Goal: Transaction & Acquisition: Register for event/course

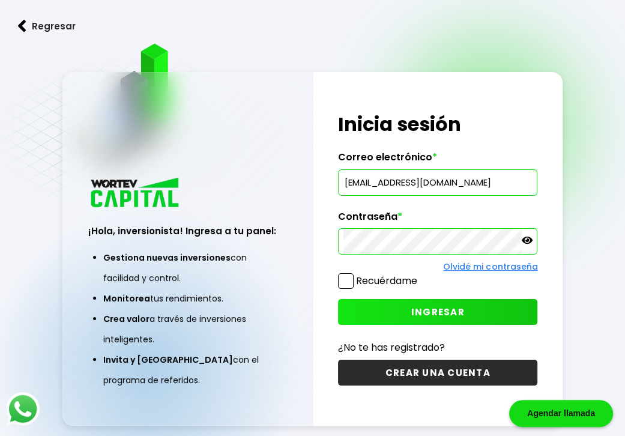
click at [523, 241] on icon at bounding box center [526, 239] width 11 height 7
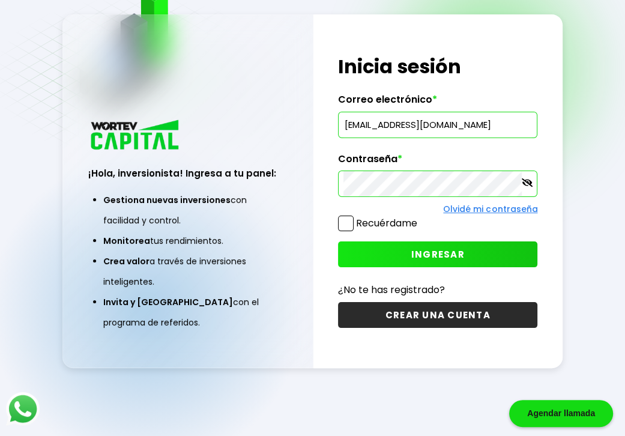
scroll to position [60, 0]
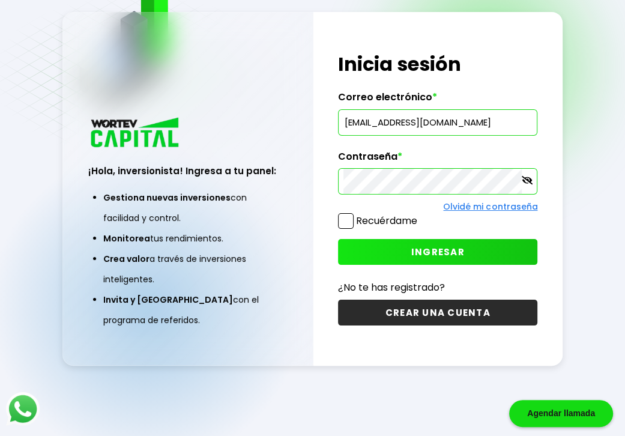
click at [344, 220] on span at bounding box center [346, 221] width 16 height 16
click at [419, 215] on input "Recuérdame" at bounding box center [419, 215] width 0 height 0
click at [410, 251] on button "INGRESAR" at bounding box center [437, 252] width 199 height 26
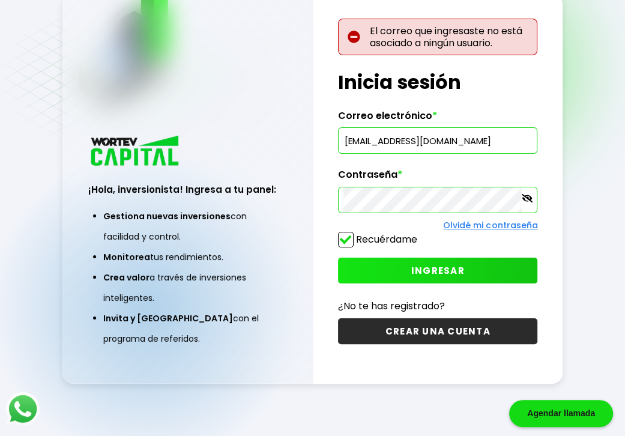
click at [492, 143] on input "[EMAIL_ADDRESS][DOMAIN_NAME]" at bounding box center [437, 140] width 188 height 25
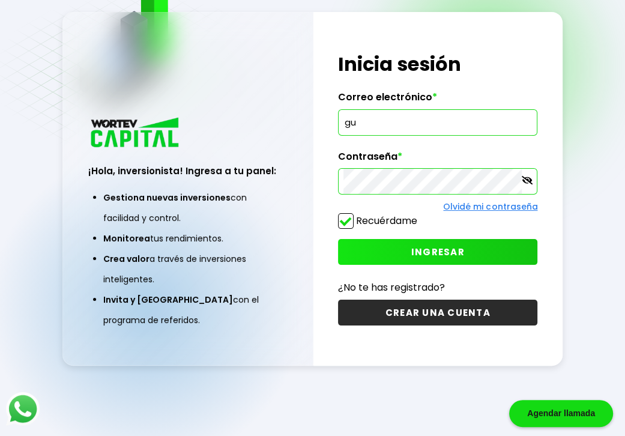
type input "g"
type input "[EMAIL_ADDRESS][DOMAIN_NAME]"
click at [440, 249] on span "INGRESAR" at bounding box center [437, 251] width 53 height 13
click at [434, 306] on button "CREAR UNA CUENTA" at bounding box center [437, 312] width 199 height 26
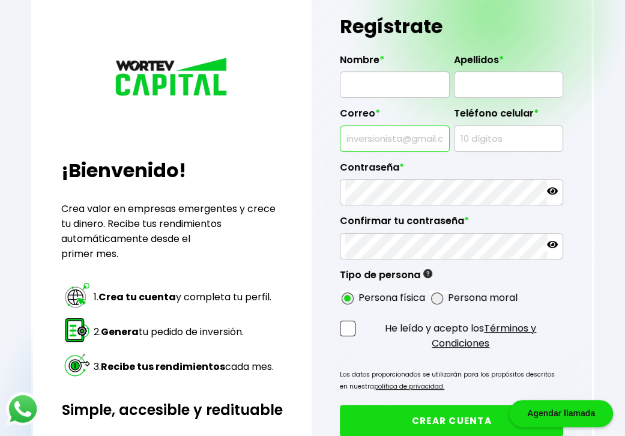
click at [411, 137] on input "text" at bounding box center [394, 138] width 98 height 25
type input "[EMAIL_ADDRESS][DOMAIN_NAME]"
click at [470, 139] on input "text" at bounding box center [508, 138] width 98 height 25
type input "9221277876"
type input "[PERSON_NAME]"
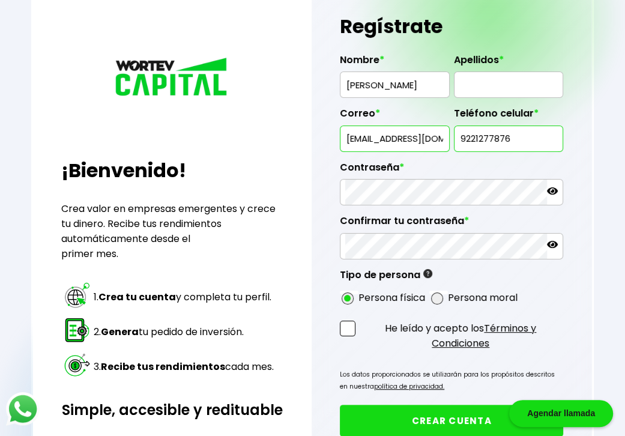
type input "[PERSON_NAME]"
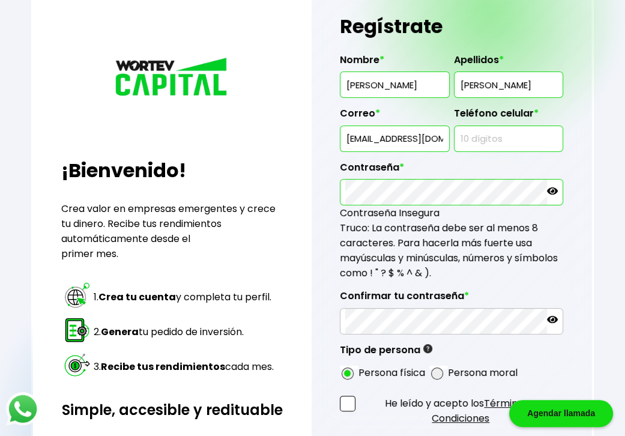
click at [547, 185] on icon at bounding box center [552, 190] width 11 height 11
click at [411, 187] on div at bounding box center [451, 192] width 223 height 26
click at [438, 134] on input "[EMAIL_ADDRESS][DOMAIN_NAME]" at bounding box center [394, 138] width 98 height 25
click at [550, 317] on icon at bounding box center [552, 319] width 11 height 7
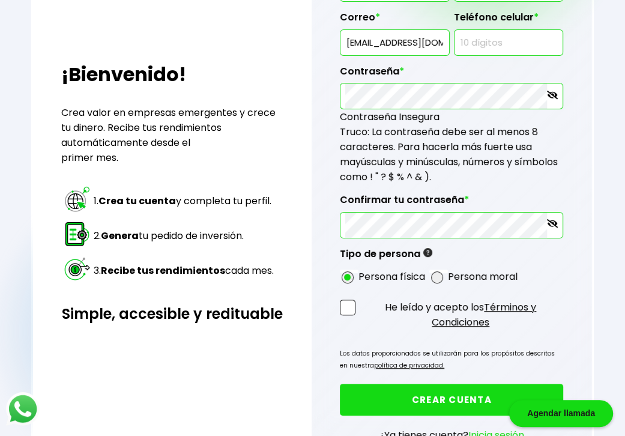
scroll to position [180, 0]
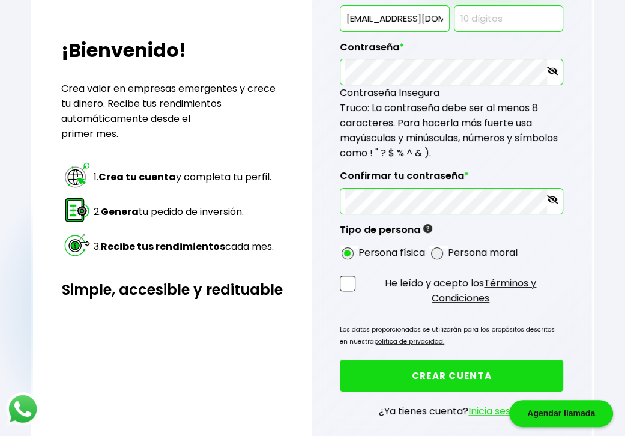
drag, startPoint x: 347, startPoint y: 278, endPoint x: 324, endPoint y: 336, distance: 62.5
click at [324, 336] on div "Regístrate Nombre * [PERSON_NAME] * [PERSON_NAME] * [EMAIL_ADDRESS][DOMAIN_NAME…" at bounding box center [451, 163] width 280 height 607
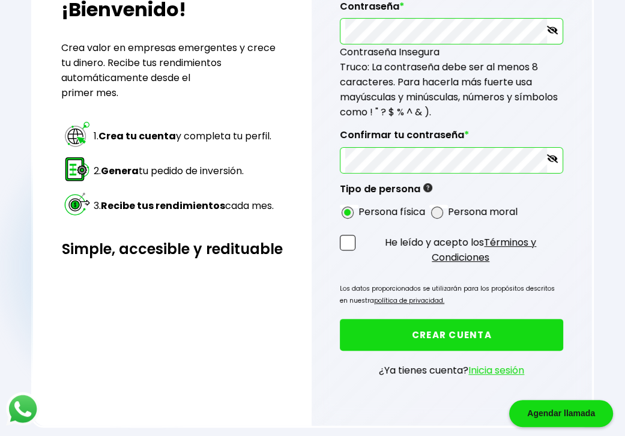
scroll to position [223, 0]
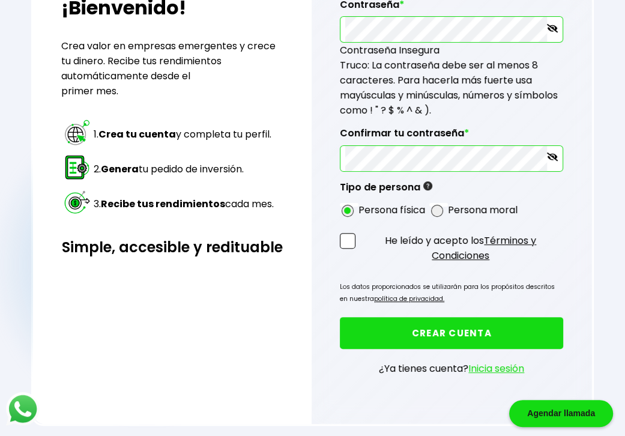
drag, startPoint x: 506, startPoint y: 362, endPoint x: 457, endPoint y: 328, distance: 60.4
click at [457, 328] on button "CREAR CUENTA" at bounding box center [451, 333] width 223 height 32
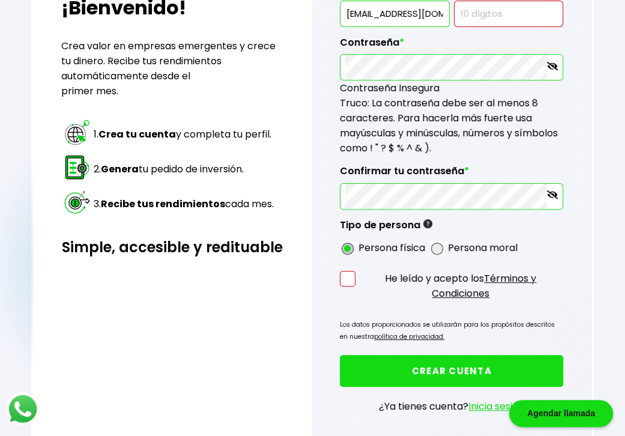
click at [349, 242] on span at bounding box center [347, 248] width 12 height 12
click at [359, 244] on input "radio" at bounding box center [363, 248] width 8 height 8
click at [347, 274] on span at bounding box center [348, 279] width 16 height 16
click at [360, 302] on input "He leído y acepto los Términos y Condiciones" at bounding box center [360, 302] width 0 height 0
click at [439, 9] on input "[EMAIL_ADDRESS][DOMAIN_NAME]" at bounding box center [394, 13] width 98 height 25
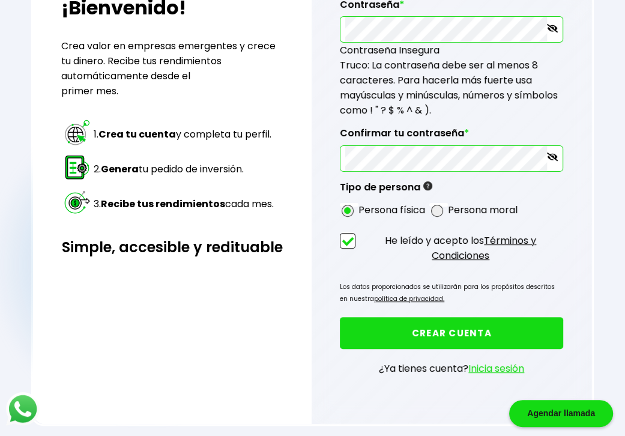
scroll to position [210, 0]
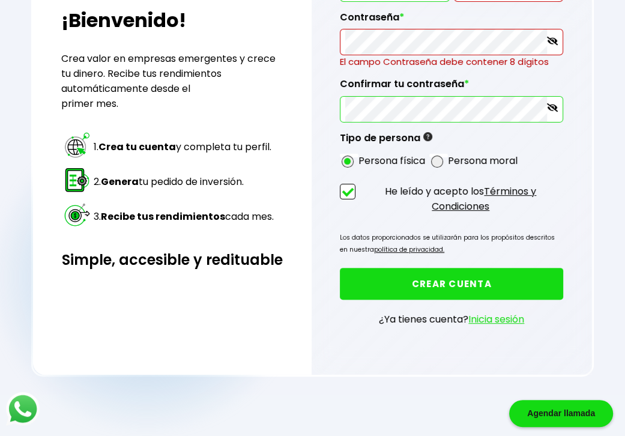
click at [361, 85] on div "Confirmar tu contraseña *" at bounding box center [451, 95] width 223 height 54
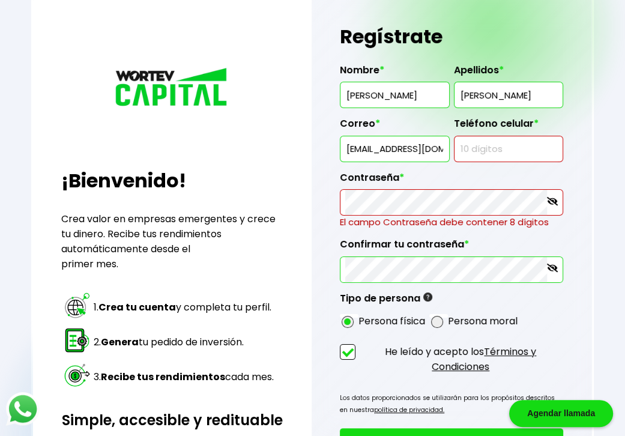
scroll to position [42, 0]
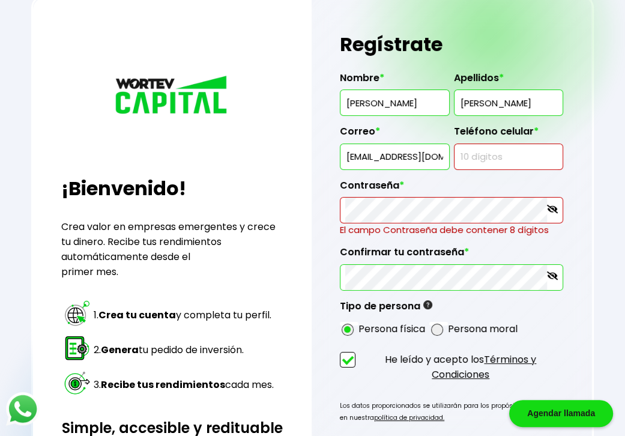
click at [441, 157] on input "[EMAIL_ADDRESS][DOMAIN_NAME]" at bounding box center [394, 156] width 98 height 25
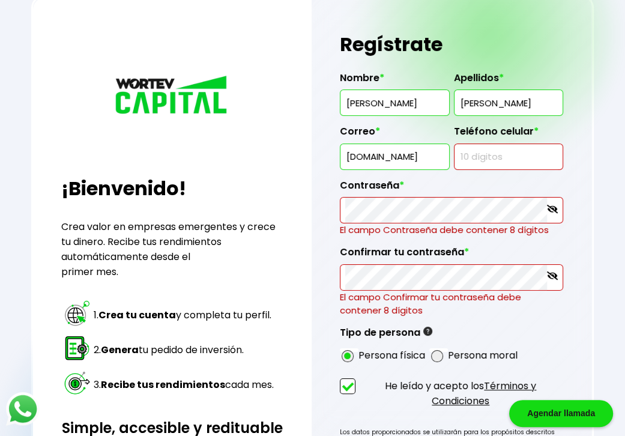
click at [434, 154] on input "[DOMAIN_NAME]" at bounding box center [394, 156] width 98 height 25
type input "h"
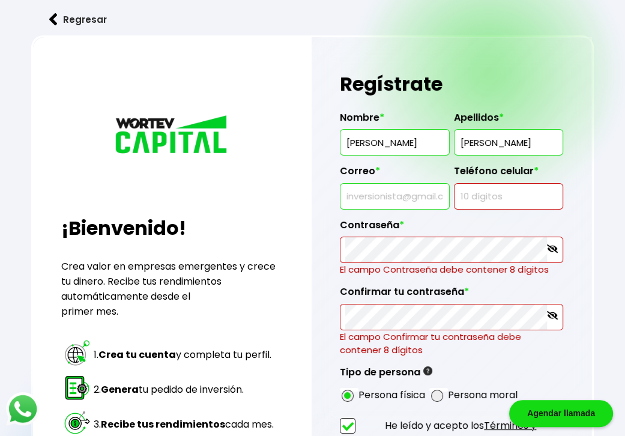
scroll to position [0, 0]
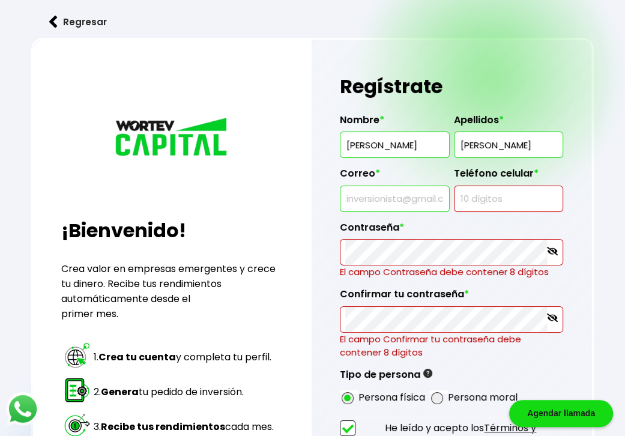
click at [49, 21] on img at bounding box center [53, 22] width 8 height 13
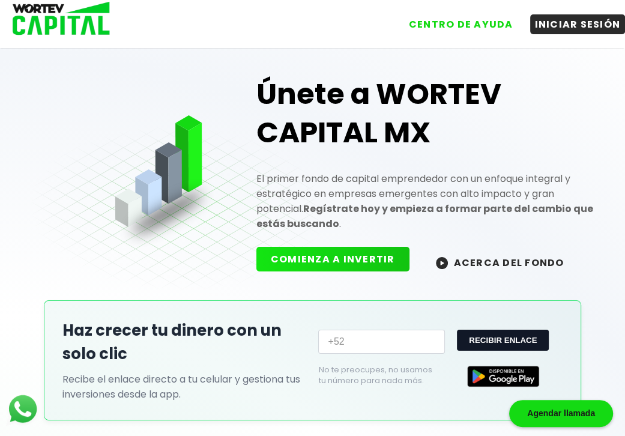
click at [350, 261] on button "COMIENZA A INVERTIR" at bounding box center [332, 259] width 153 height 25
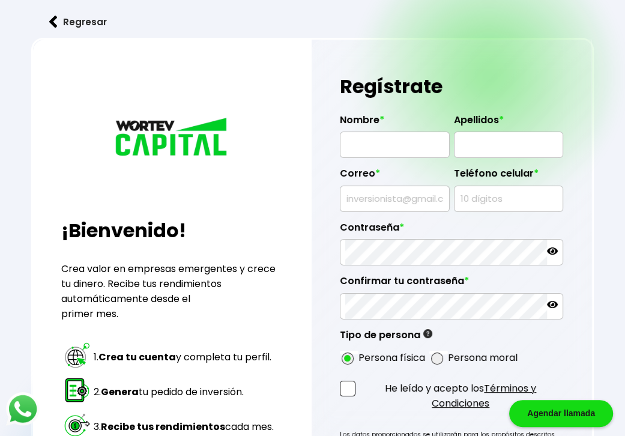
click at [54, 21] on img at bounding box center [53, 22] width 8 height 13
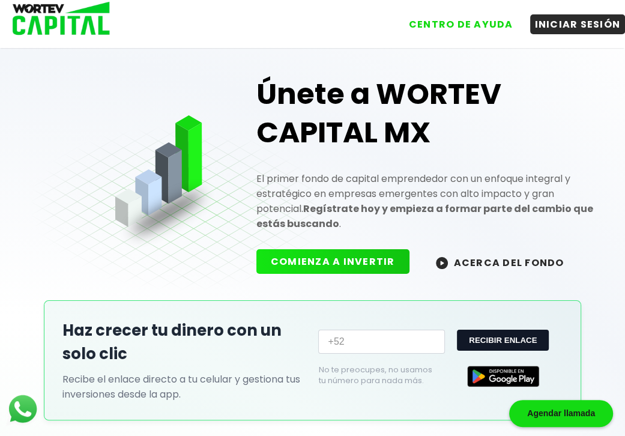
click at [482, 263] on button "ACERCA DEL FONDO" at bounding box center [499, 262] width 157 height 26
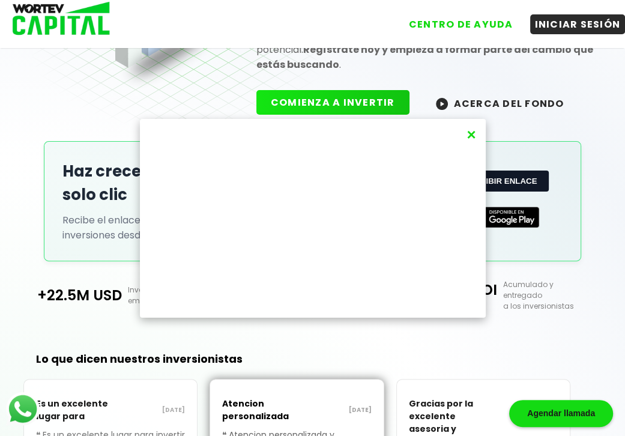
scroll to position [151, 0]
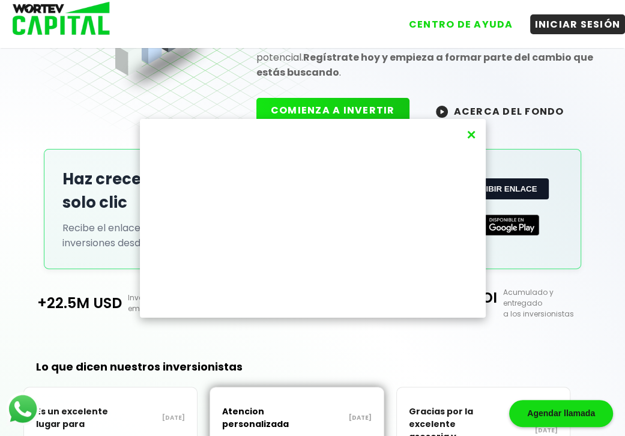
click at [472, 131] on button "×" at bounding box center [471, 135] width 16 height 20
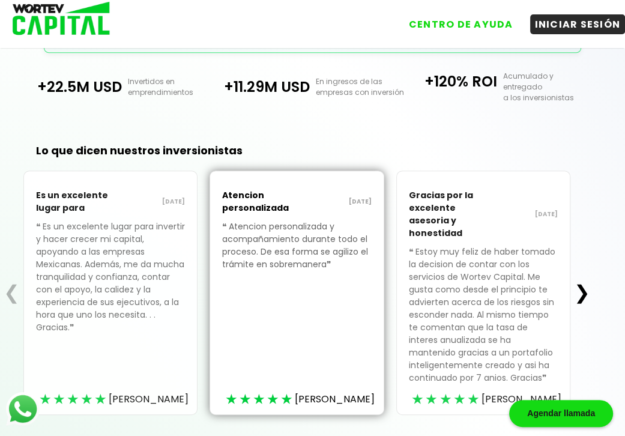
scroll to position [391, 0]
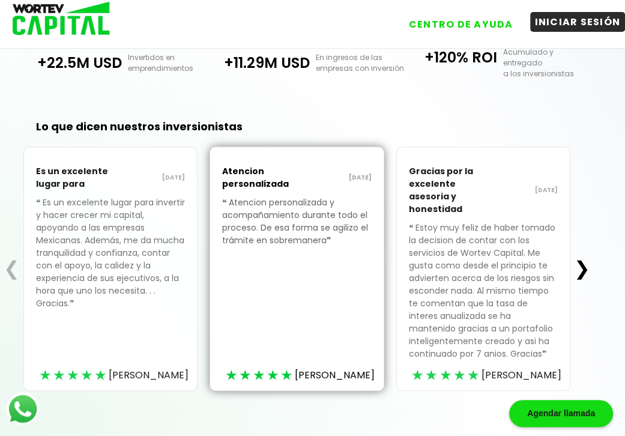
click at [571, 25] on button "INICIAR SESIÓN" at bounding box center [577, 22] width 95 height 20
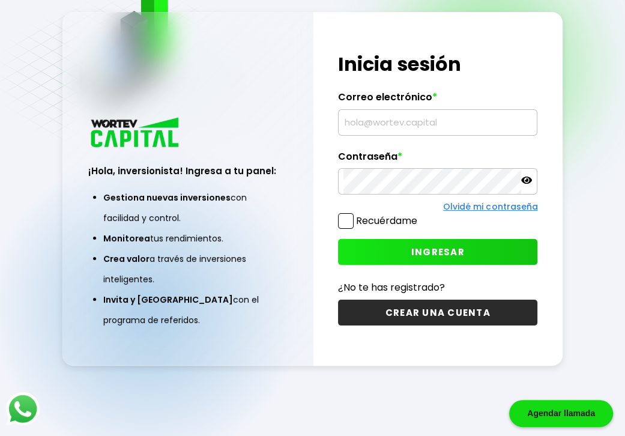
scroll to position [60, 0]
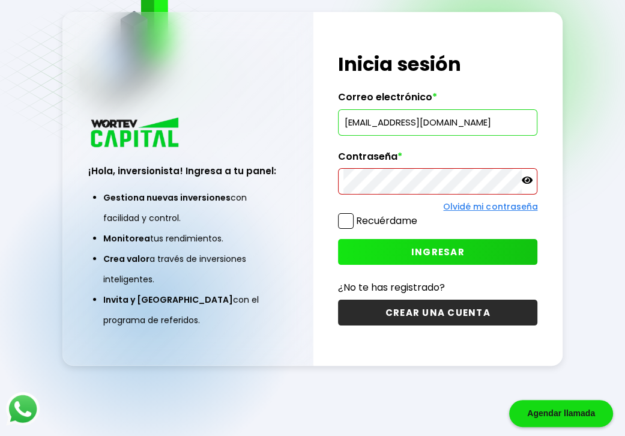
click at [511, 128] on input "[EMAIL_ADDRESS][DOMAIN_NAME]" at bounding box center [437, 122] width 188 height 25
type input "g"
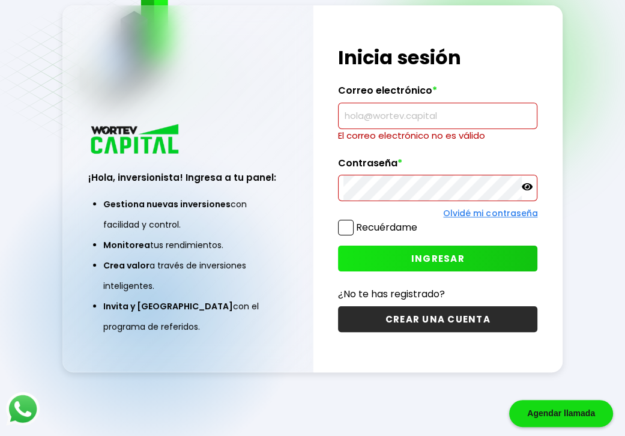
click at [557, 407] on div "Agendar llamada" at bounding box center [561, 413] width 104 height 27
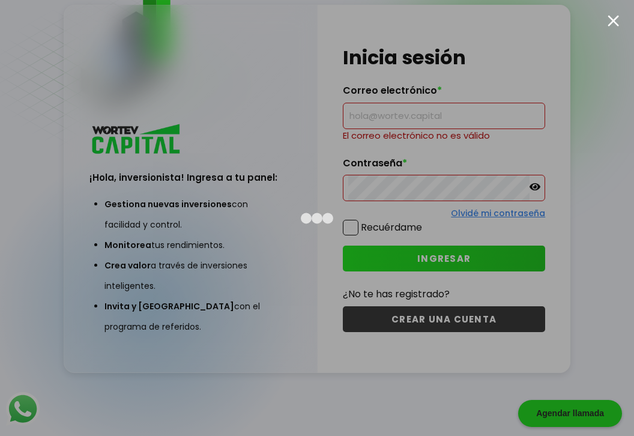
click at [613, 19] on div at bounding box center [612, 20] width 11 height 11
